Goal: Check status: Check status

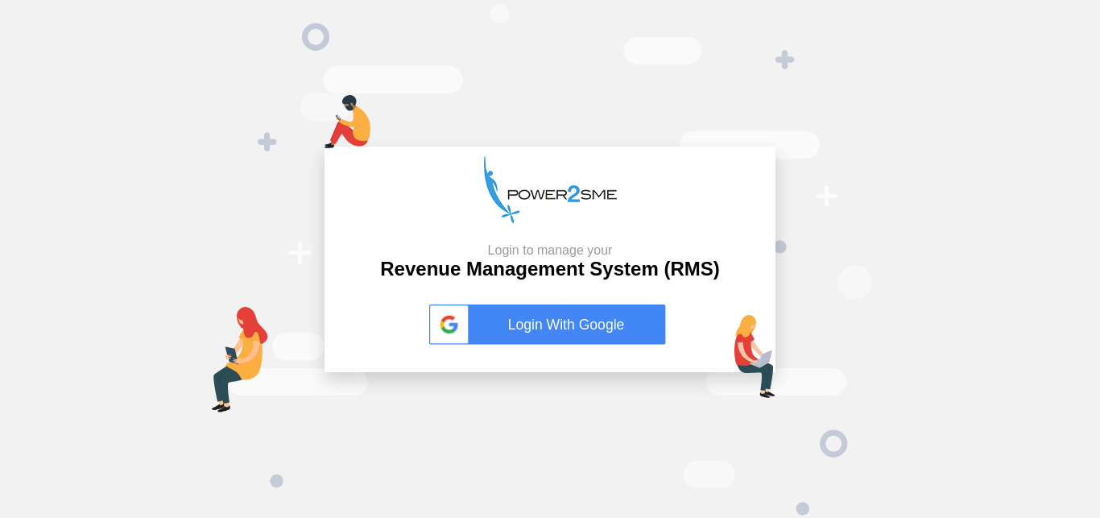
click at [503, 304] on link "Login With Google" at bounding box center [550, 324] width 242 height 40
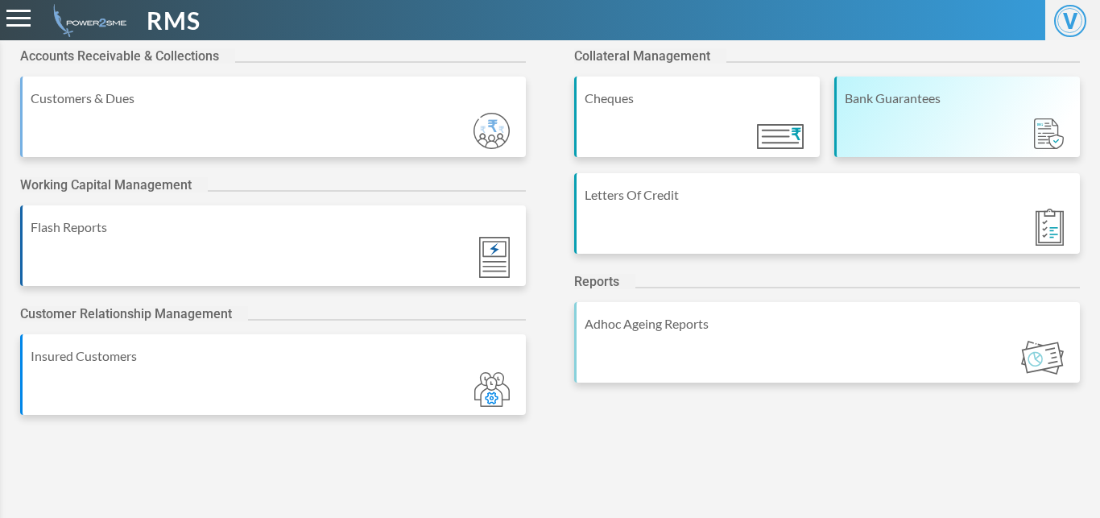
click at [868, 136] on div "Bank Guarantees" at bounding box center [958, 117] width 246 height 81
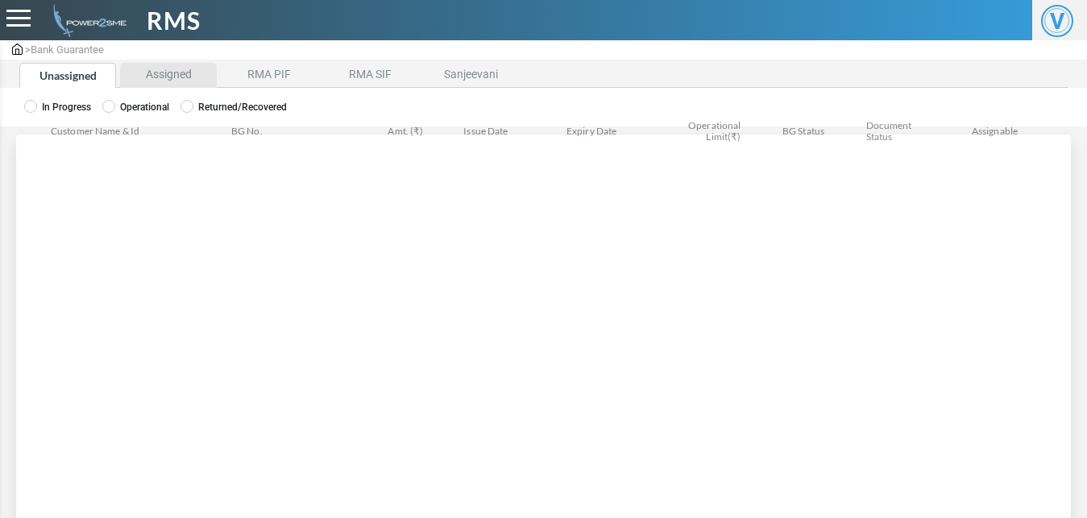
click at [171, 72] on li "Assigned" at bounding box center [168, 75] width 97 height 25
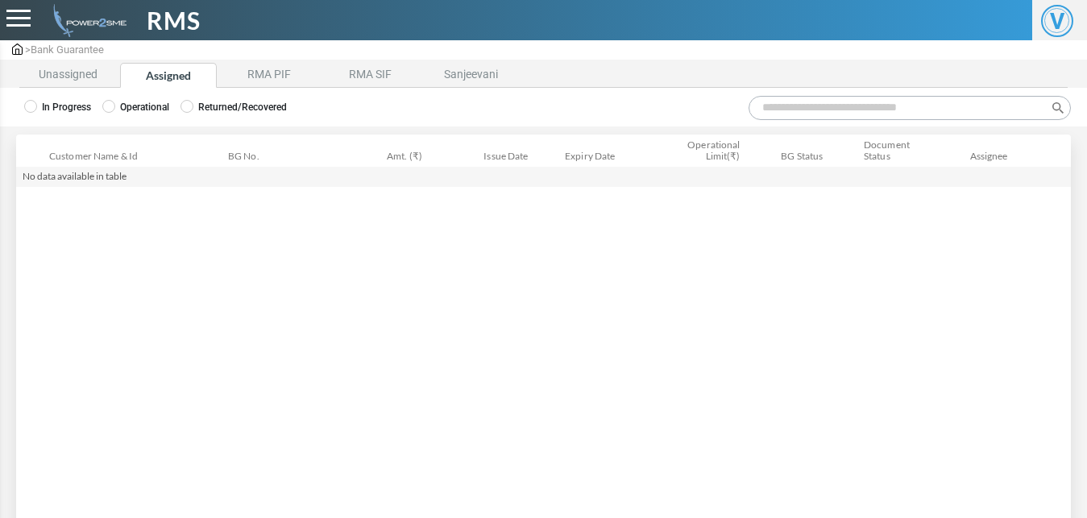
click at [148, 108] on label "Operational" at bounding box center [135, 107] width 67 height 14
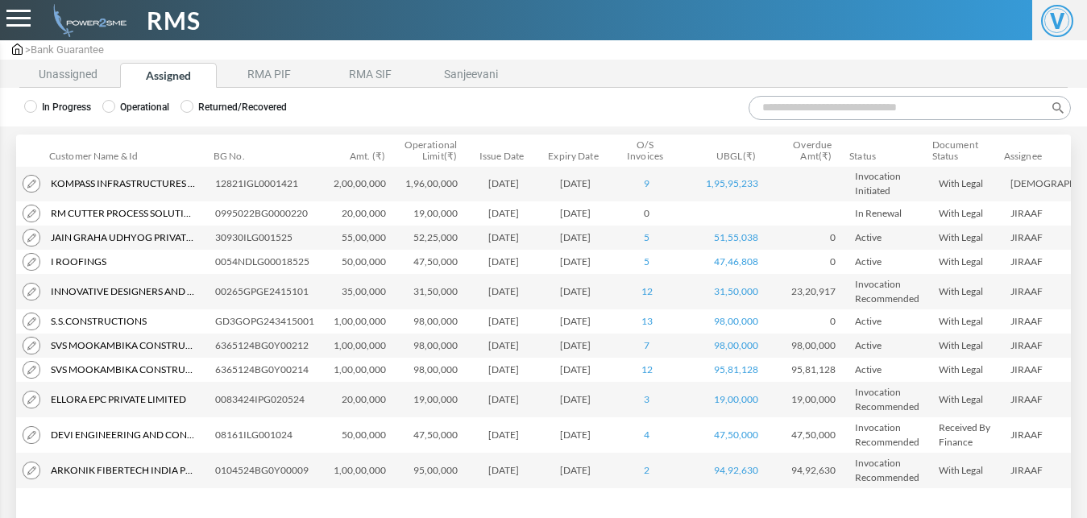
click at [793, 110] on input "Search:" at bounding box center [909, 108] width 322 height 24
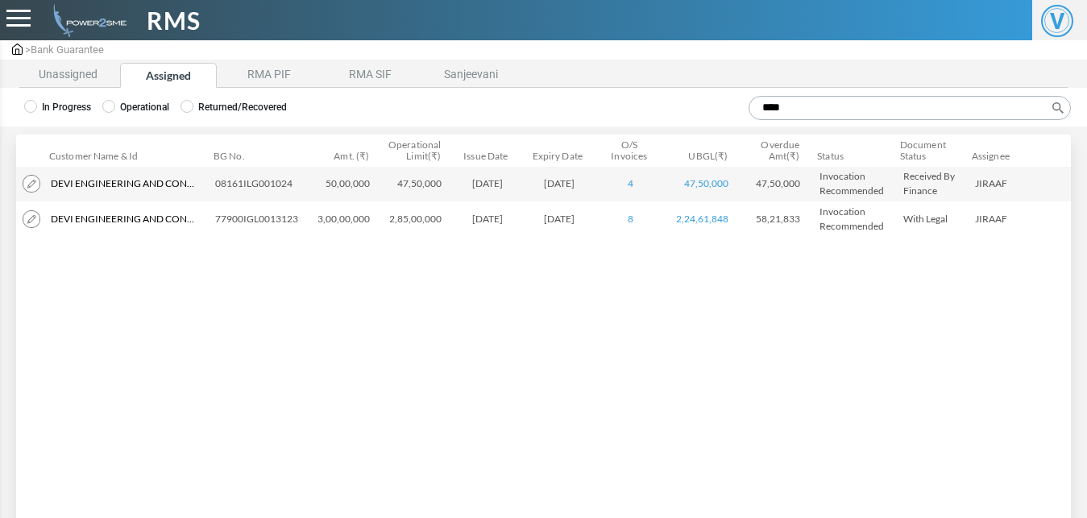
type input "****"
click at [27, 217] on img at bounding box center [32, 219] width 18 height 18
